Goal: Task Accomplishment & Management: Manage account settings

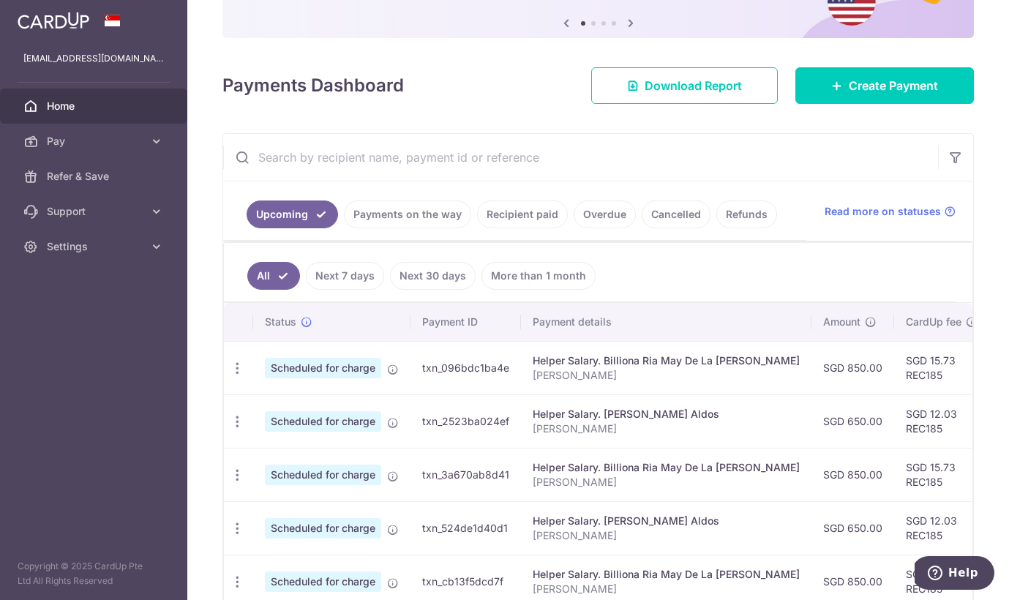
scroll to position [159, 0]
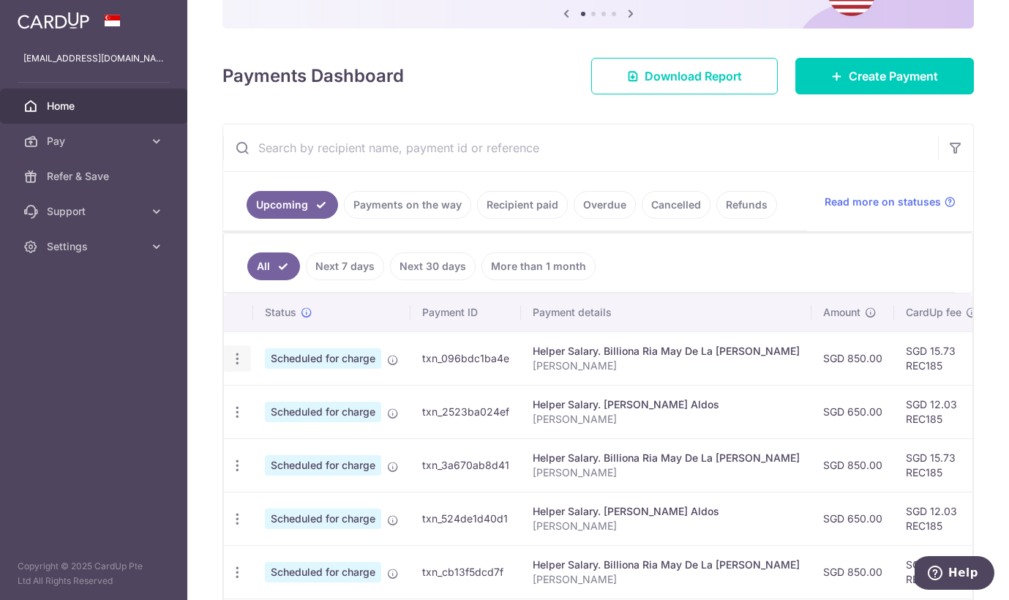
click at [233, 356] on icon "button" at bounding box center [237, 358] width 15 height 15
click at [288, 399] on span "Update payment" at bounding box center [315, 399] width 99 height 18
radio input "true"
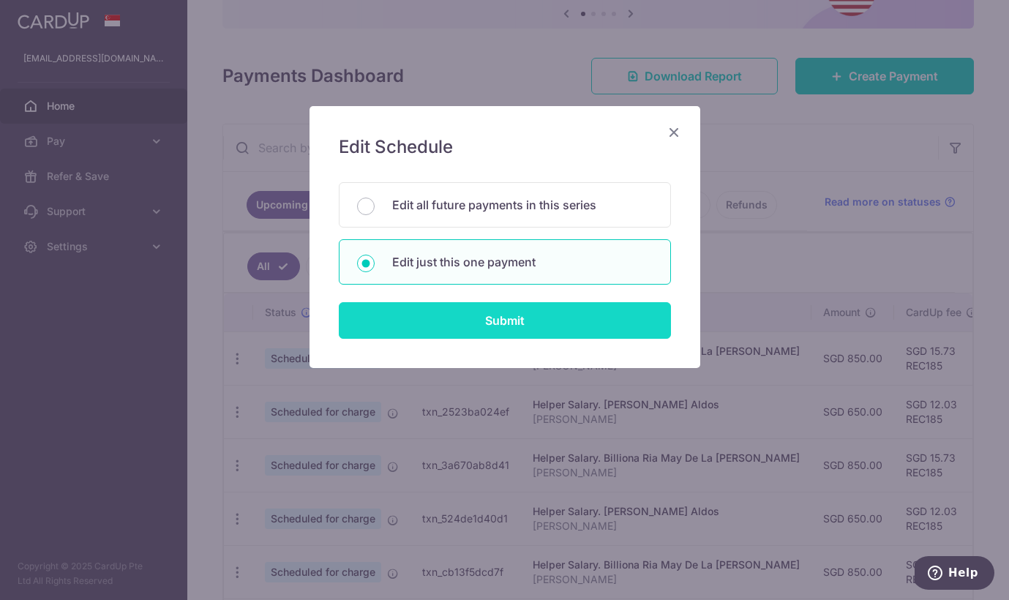
click at [544, 323] on input "Submit" at bounding box center [505, 320] width 332 height 37
radio input "true"
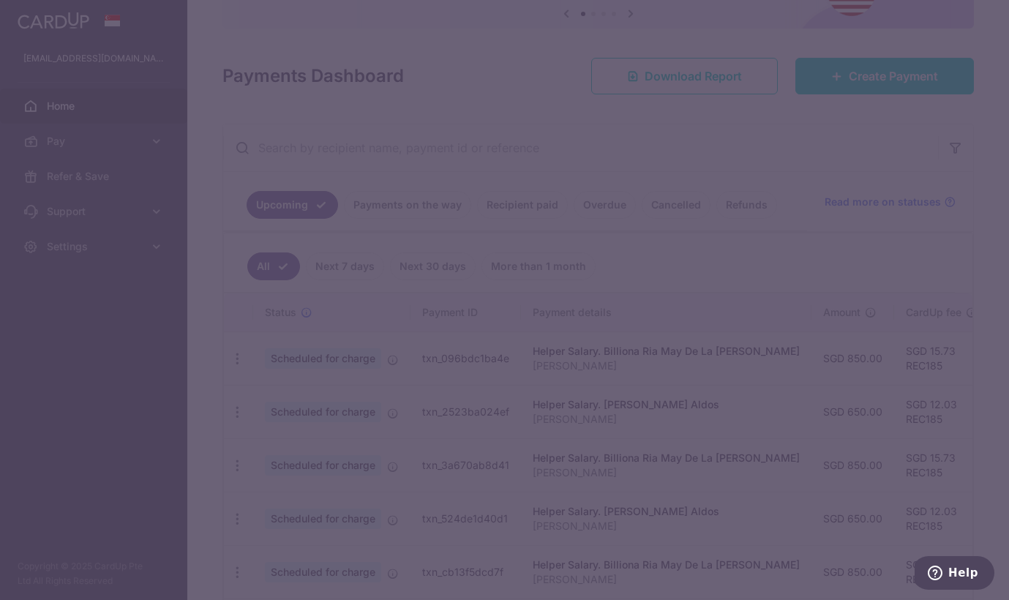
type input "850.00"
type input "[DATE]"
type input "[PERSON_NAME]"
type input "REC185"
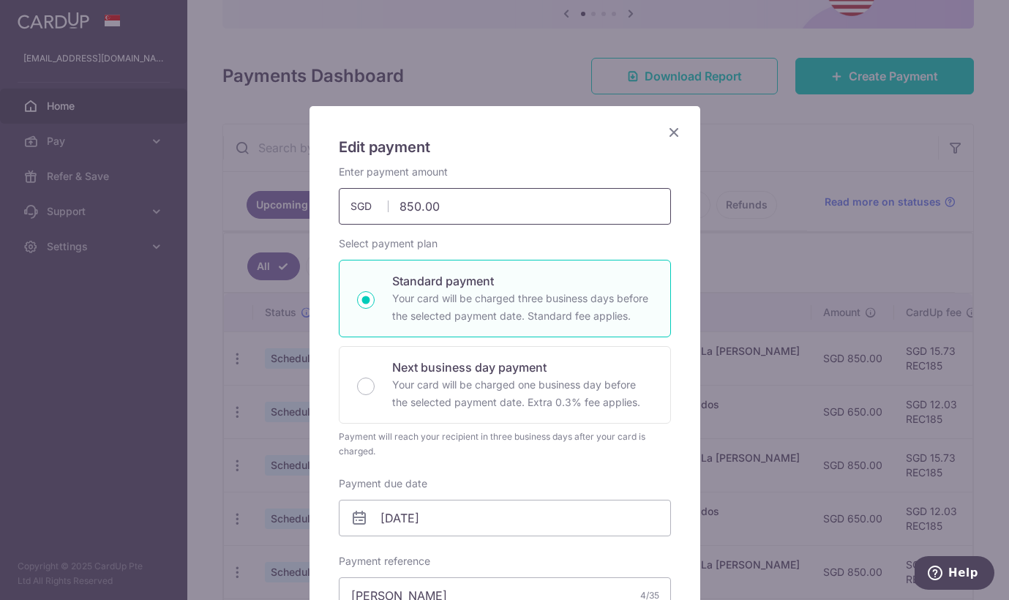
drag, startPoint x: 483, startPoint y: 206, endPoint x: 340, endPoint y: 197, distance: 143.0
click at [340, 197] on input "850.00" at bounding box center [505, 206] width 332 height 37
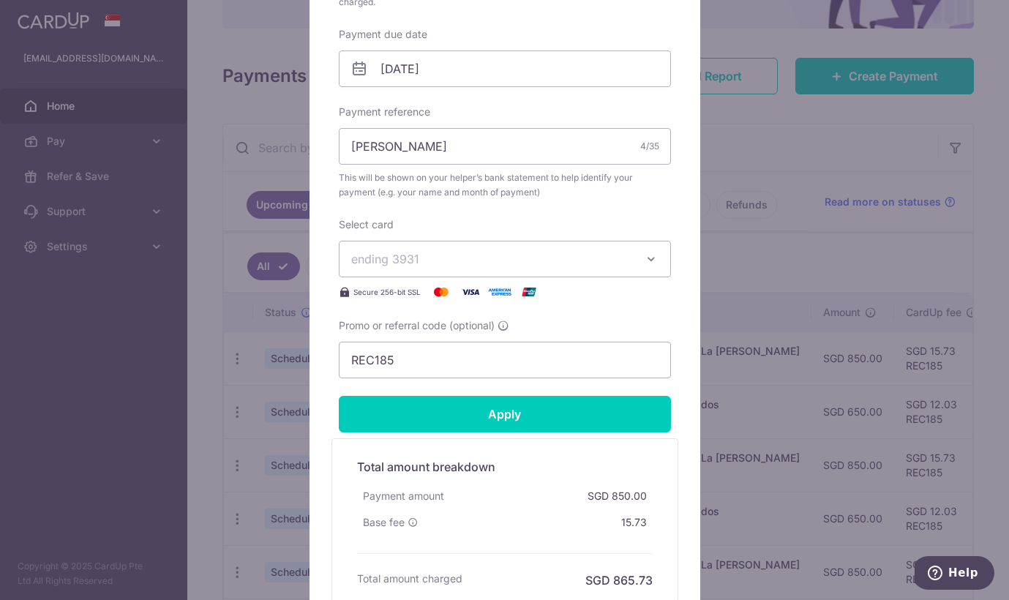
scroll to position [451, 0]
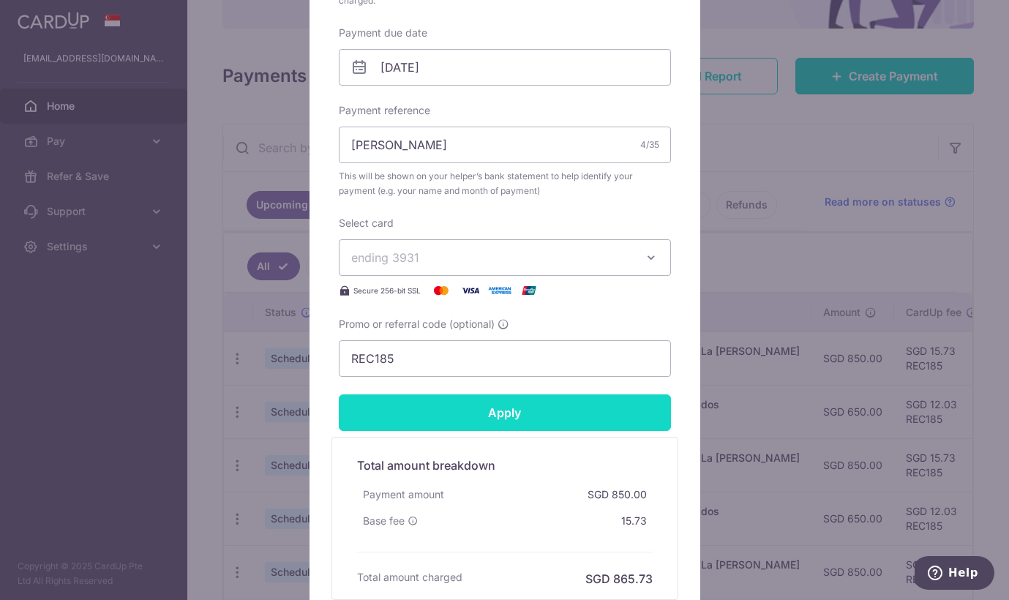
type input "900.00"
click at [544, 412] on input "Apply" at bounding box center [505, 412] width 332 height 37
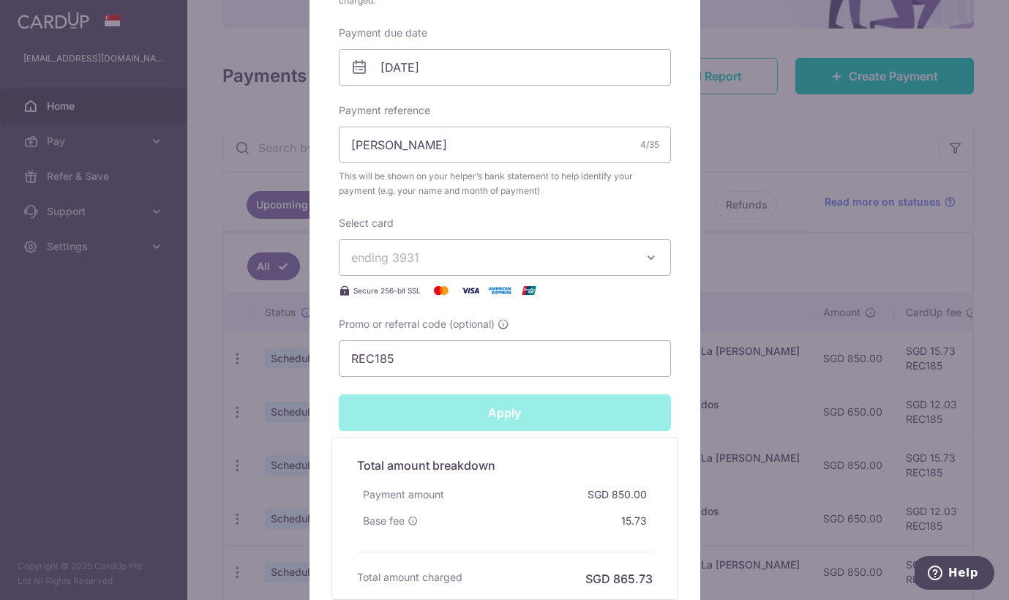
type input "Successfully Applied"
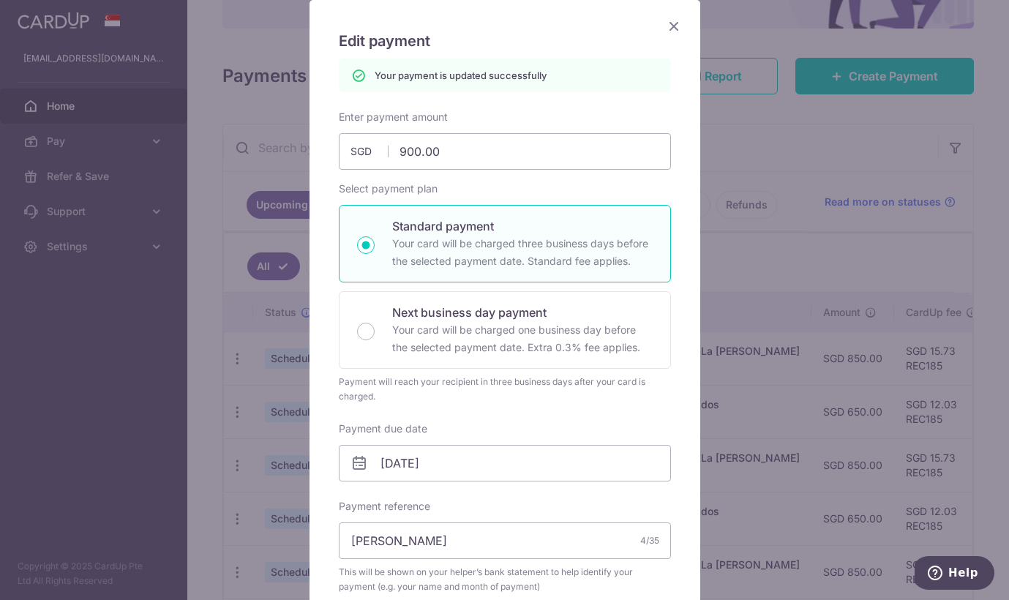
scroll to position [0, 0]
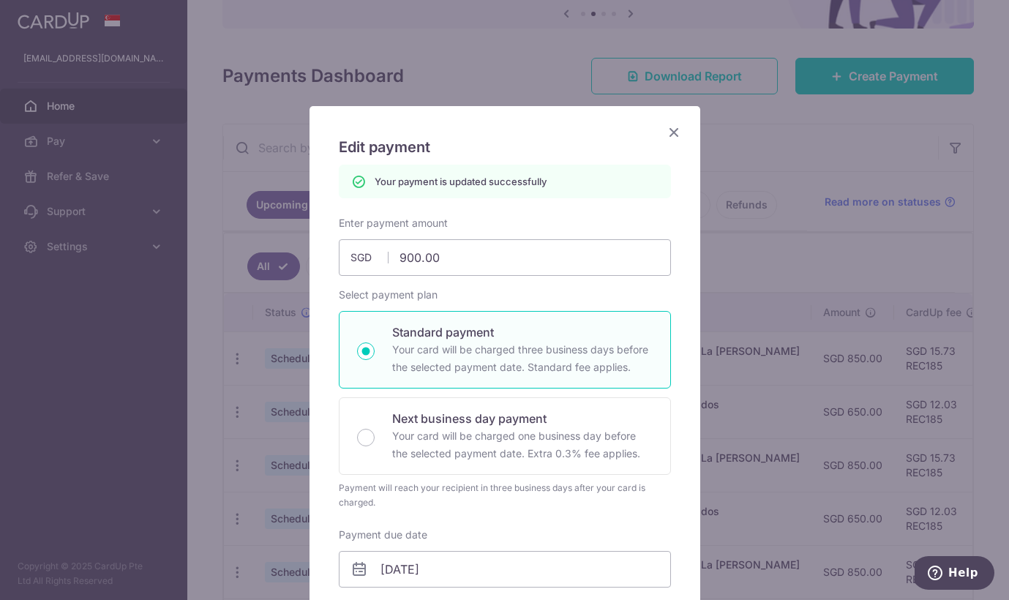
click at [676, 130] on icon "Close" at bounding box center [674, 132] width 18 height 18
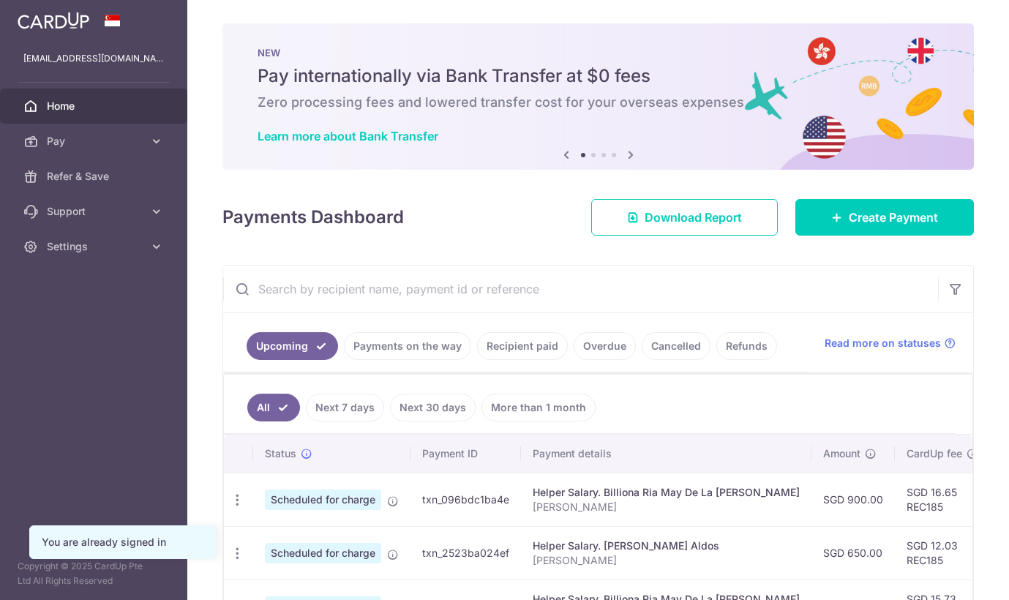
click at [743, 367] on ul "Upcoming Payments on the way Recipient paid Overdue Cancelled Refunds" at bounding box center [515, 342] width 584 height 59
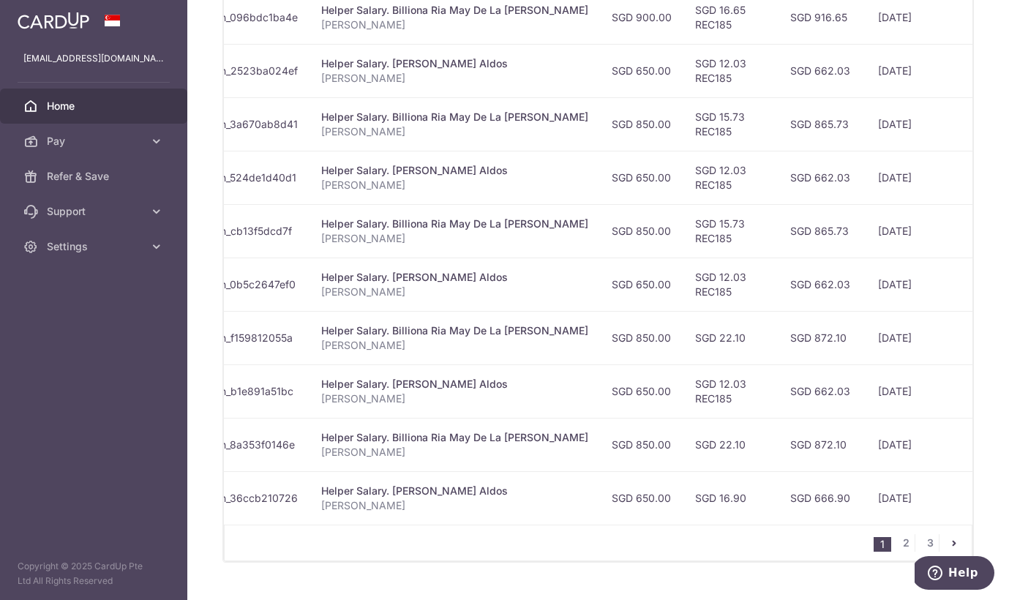
scroll to position [0, 217]
